Goal: Check status: Check status

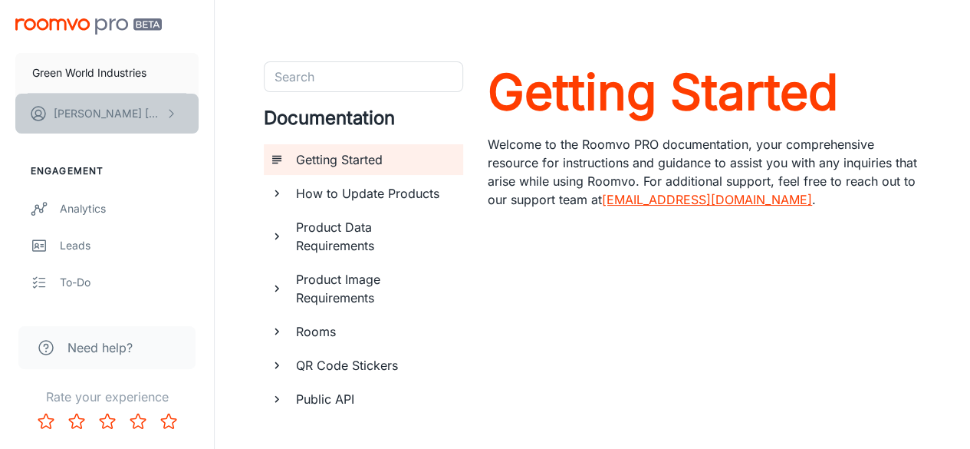
click at [111, 106] on p "[PERSON_NAME]" at bounding box center [108, 113] width 108 height 17
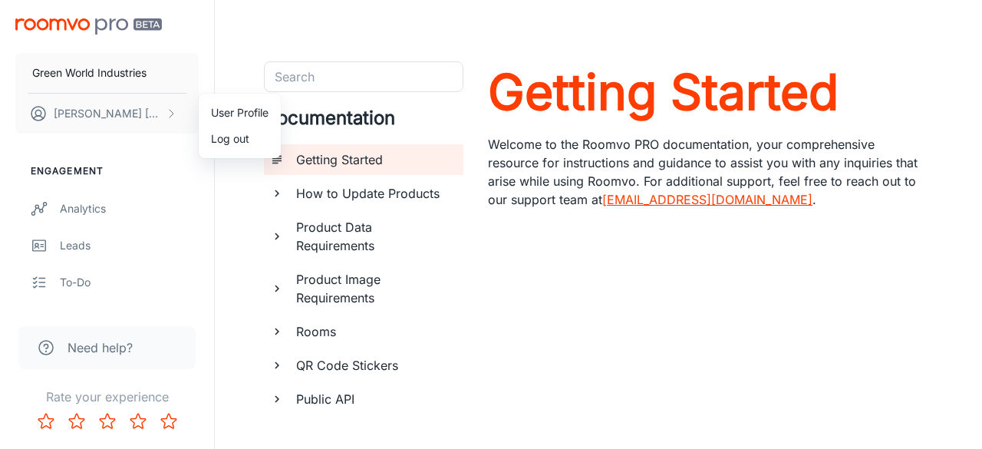
click at [89, 206] on div at bounding box center [491, 224] width 982 height 449
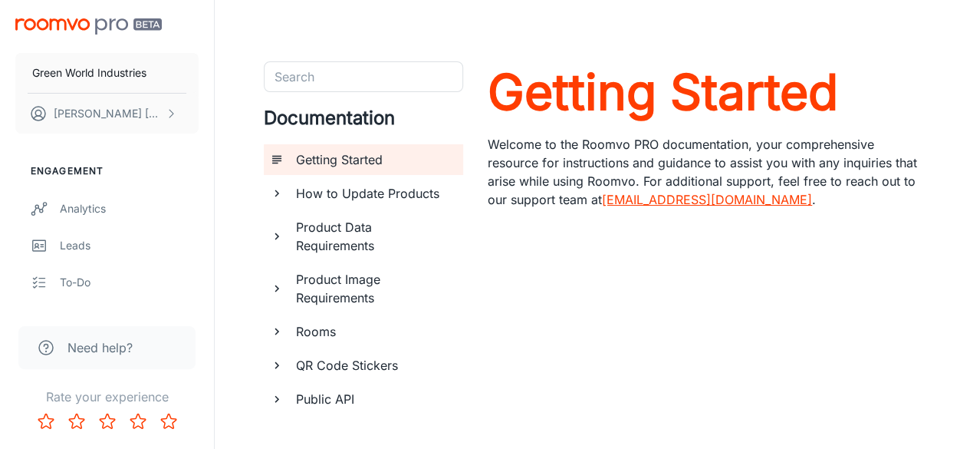
click at [89, 206] on div "Analytics" at bounding box center [129, 208] width 139 height 17
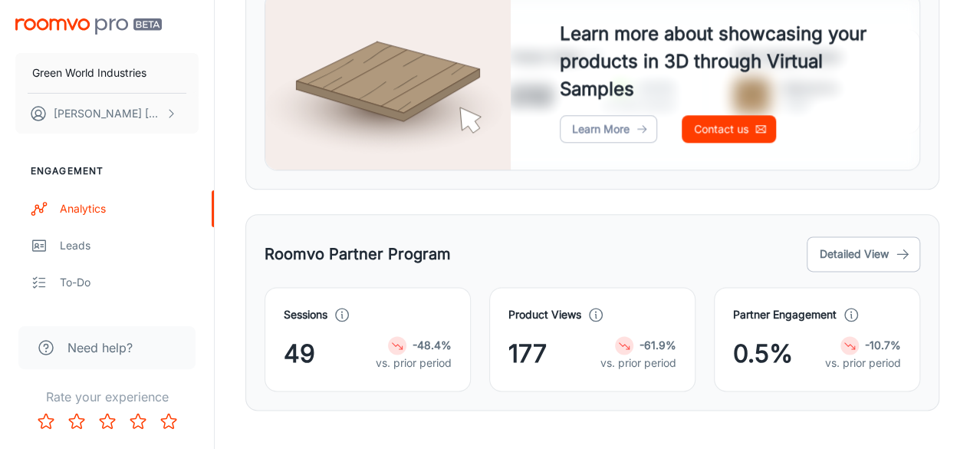
scroll to position [894, 0]
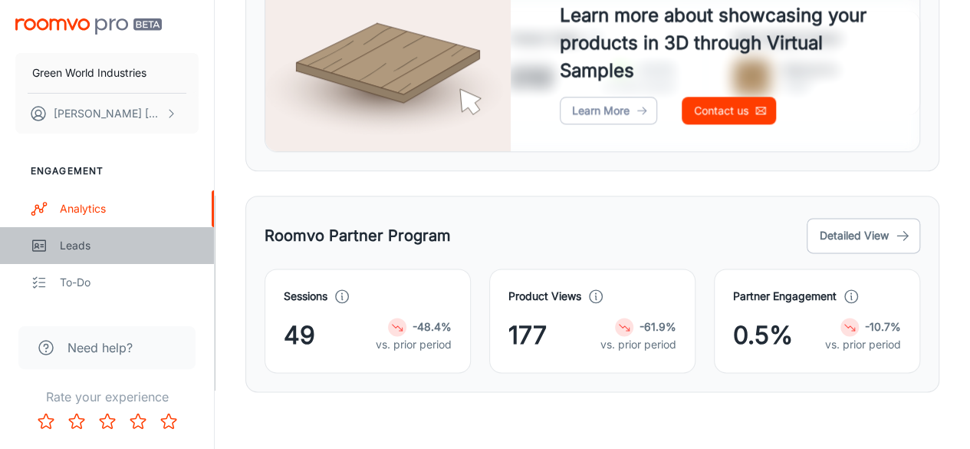
click at [91, 242] on div "Leads" at bounding box center [129, 245] width 139 height 17
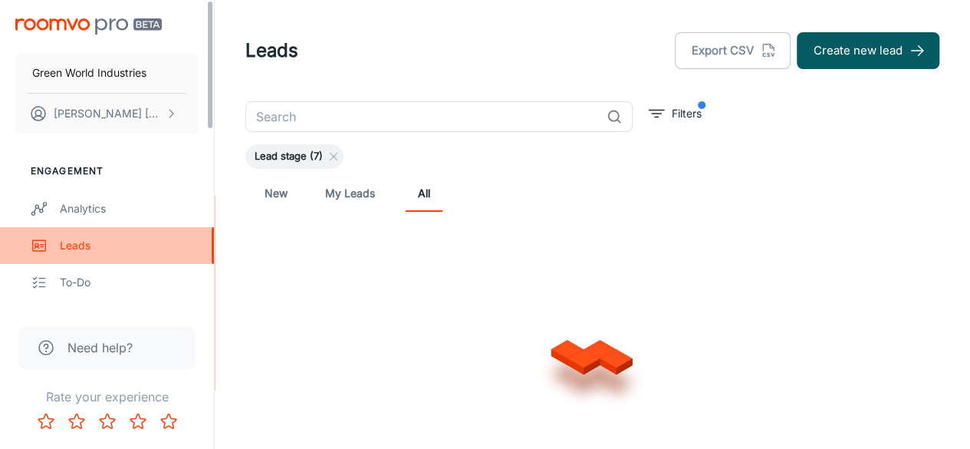
click at [91, 242] on div "Leads" at bounding box center [129, 245] width 139 height 17
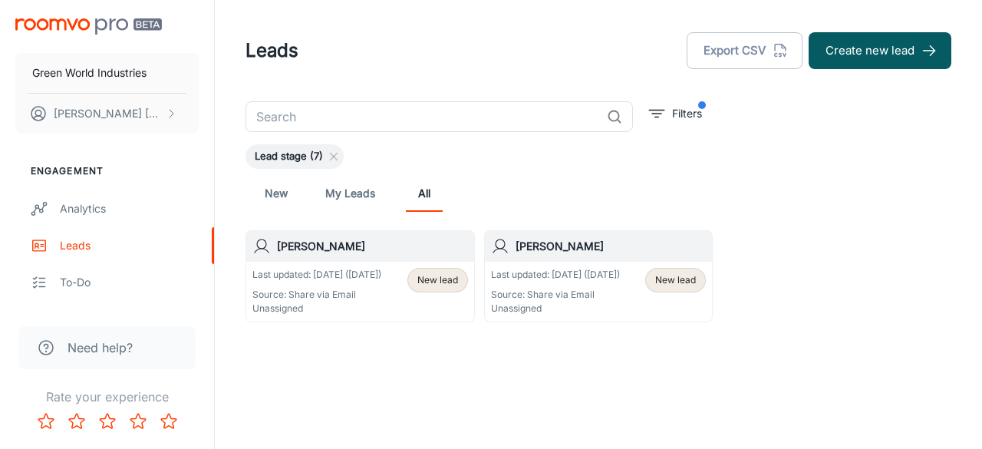
click at [313, 281] on p "Last updated: [DATE] ([DATE])" at bounding box center [316, 275] width 129 height 14
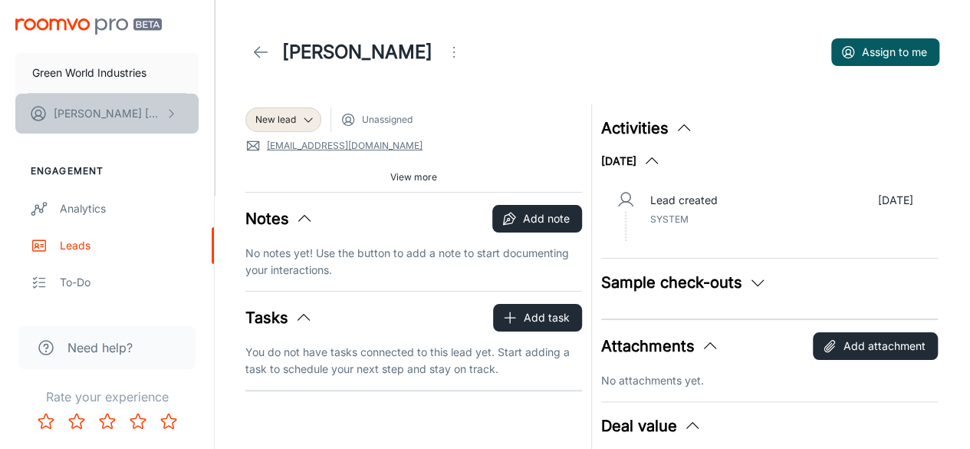
click at [90, 105] on p "[PERSON_NAME]" at bounding box center [108, 113] width 108 height 17
